Goal: Navigation & Orientation: Find specific page/section

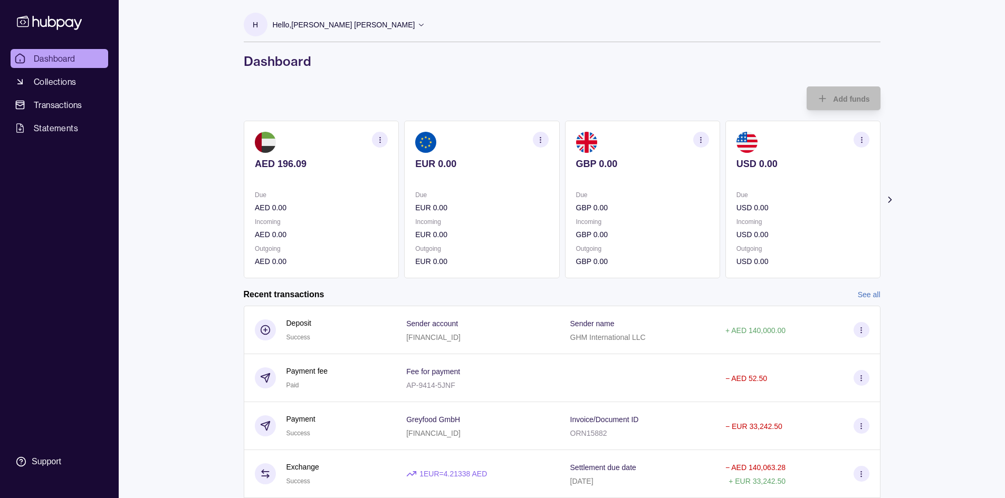
click at [541, 140] on icon "button" at bounding box center [540, 140] width 8 height 8
click at [460, 169] on link "View account details" at bounding box center [466, 166] width 67 height 12
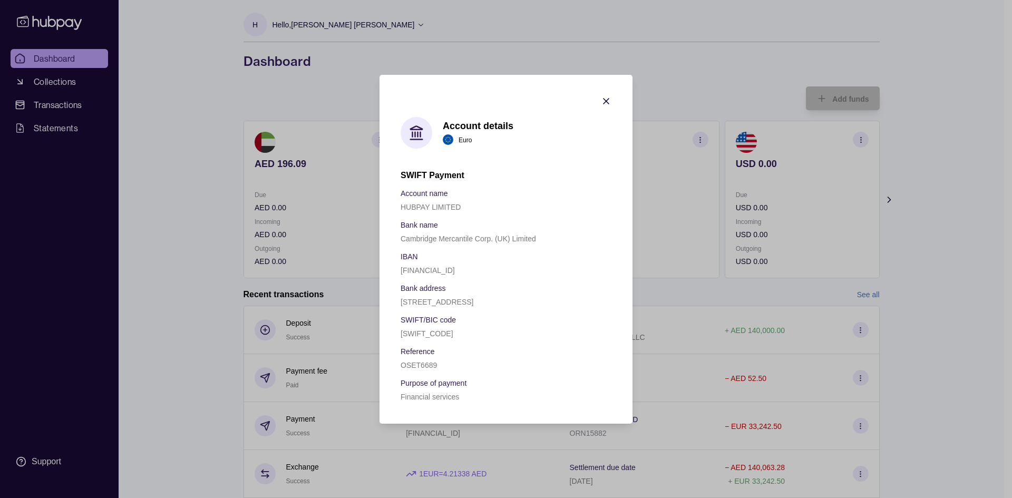
click at [605, 96] on icon "button" at bounding box center [606, 101] width 11 height 11
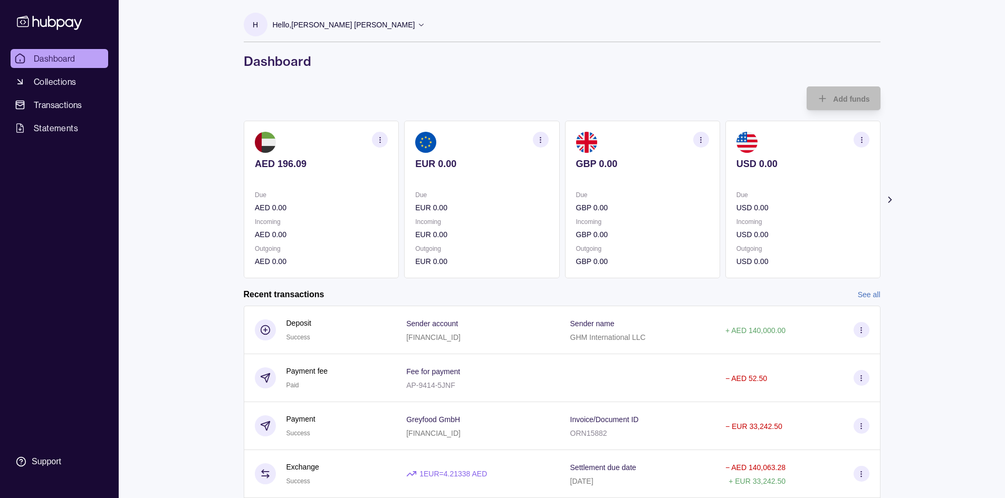
click at [374, 141] on section "button" at bounding box center [380, 140] width 16 height 16
click at [549, 137] on section "EUR 0.00 Due EUR 0.00 Incoming EUR 0.00 Outgoing EUR 0.00" at bounding box center [481, 200] width 155 height 158
click at [548, 138] on section "EUR 0.00 Due EUR 0.00 Incoming EUR 0.00 Outgoing EUR 0.00" at bounding box center [481, 200] width 155 height 158
click at [545, 140] on section "button" at bounding box center [540, 140] width 16 height 16
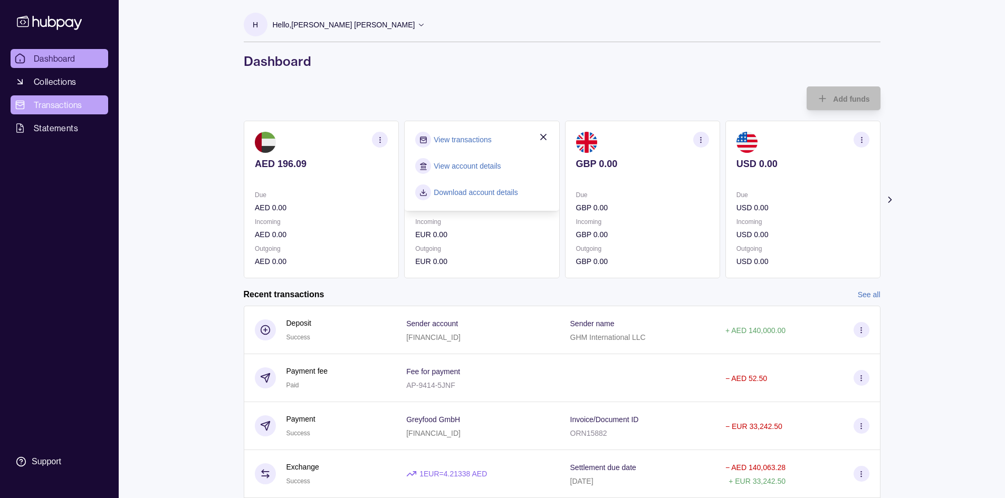
click at [43, 103] on span "Transactions" at bounding box center [58, 105] width 49 height 13
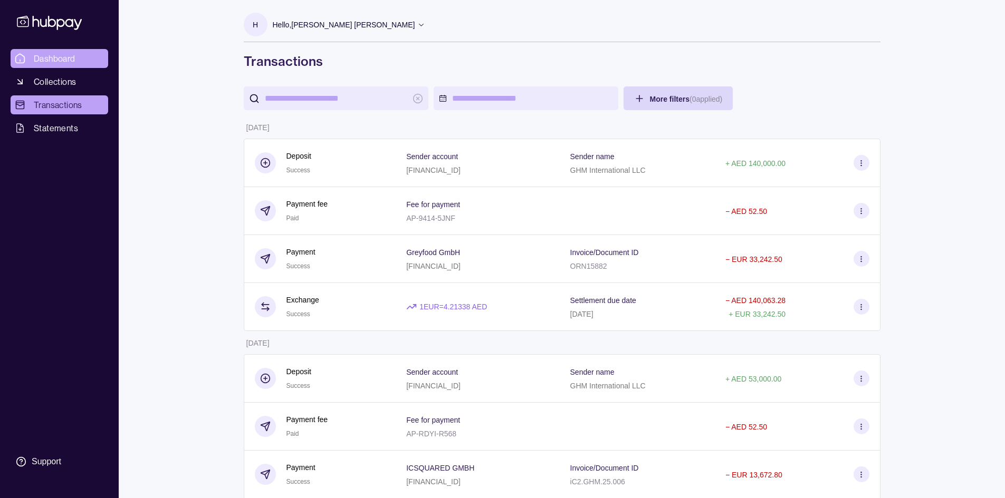
click at [46, 62] on span "Dashboard" at bounding box center [55, 58] width 42 height 13
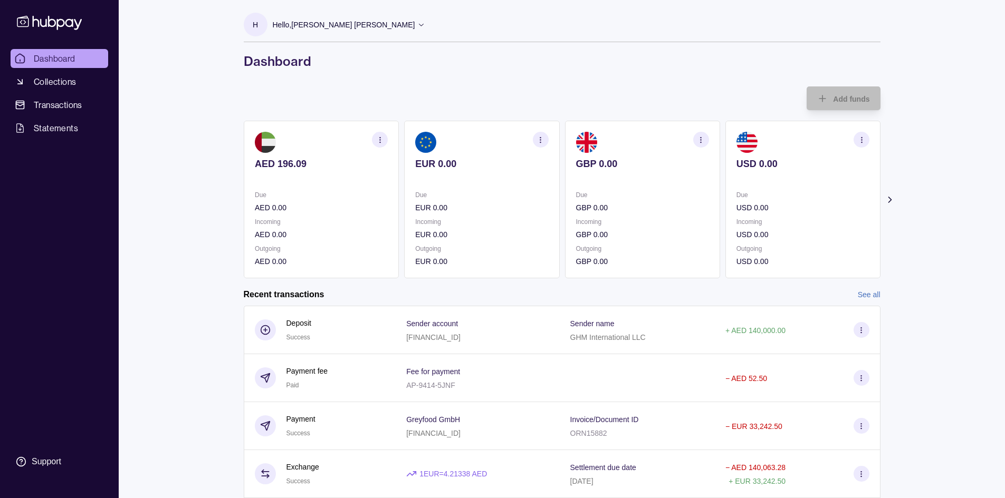
click at [891, 196] on icon at bounding box center [889, 200] width 11 height 11
click at [232, 198] on icon at bounding box center [234, 200] width 11 height 11
click at [379, 139] on icon "button" at bounding box center [379, 140] width 8 height 8
click at [539, 139] on icon "button" at bounding box center [540, 140] width 8 height 8
